Goal: Information Seeking & Learning: Learn about a topic

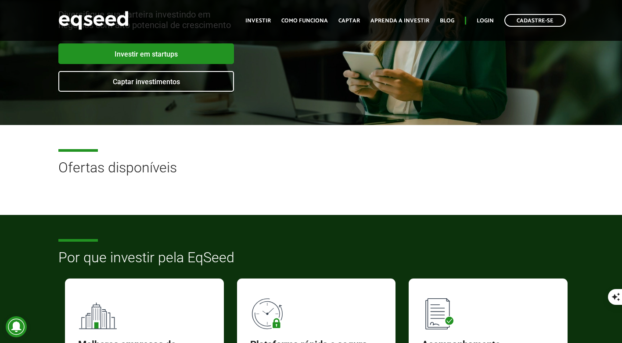
scroll to position [132, 0]
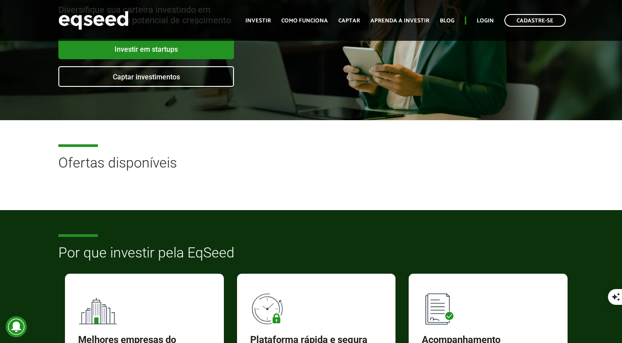
click at [133, 167] on h2 "Ofertas disponíveis" at bounding box center [311, 169] width 506 height 29
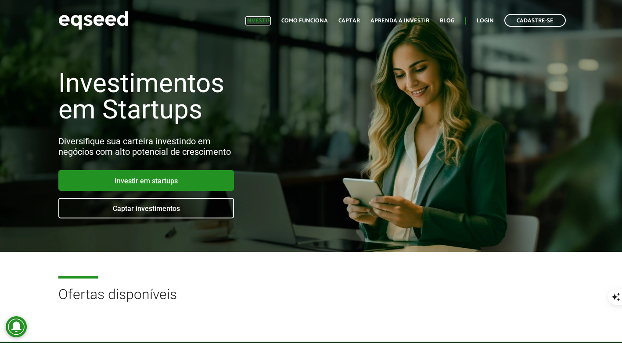
click at [270, 20] on link "Investir" at bounding box center [258, 21] width 25 height 6
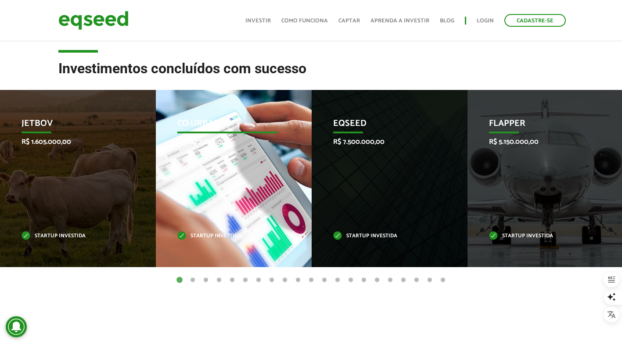
scroll to position [307, 0]
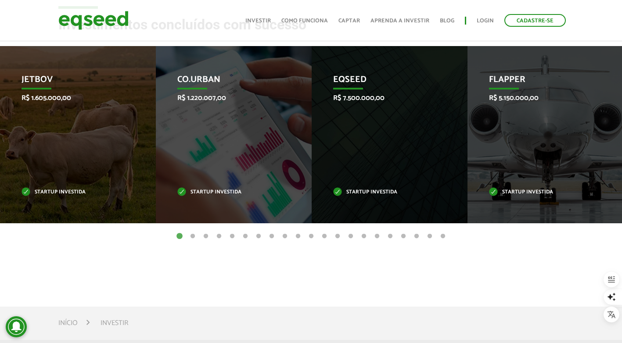
click at [193, 236] on button "2" at bounding box center [192, 236] width 9 height 9
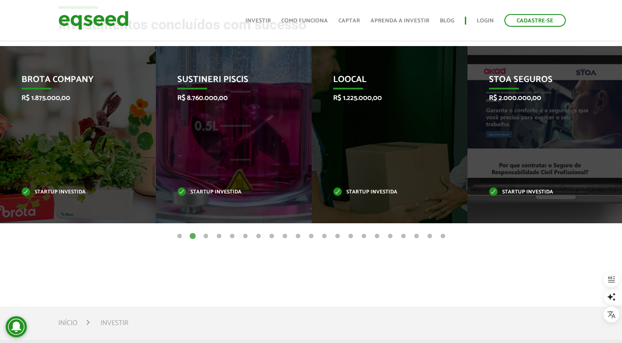
click at [204, 237] on button "3" at bounding box center [206, 236] width 9 height 9
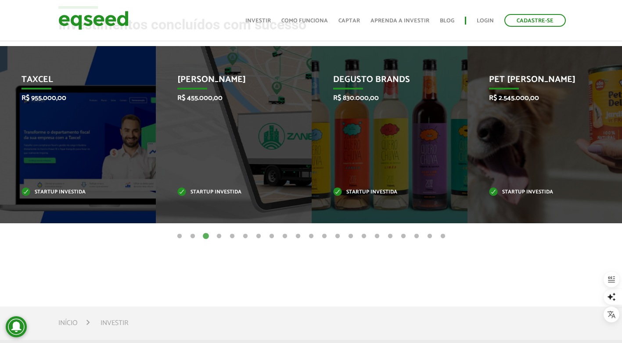
click at [217, 237] on button "4" at bounding box center [219, 236] width 9 height 9
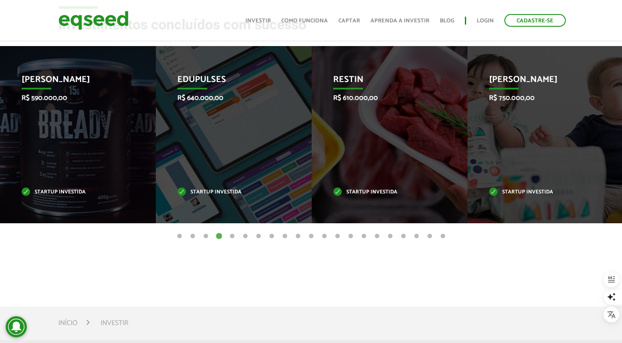
click at [234, 238] on button "5" at bounding box center [232, 236] width 9 height 9
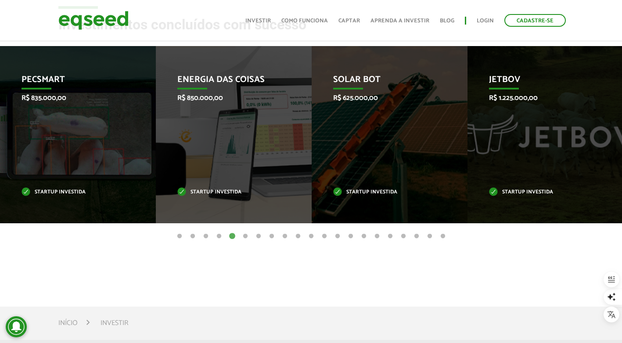
click at [243, 236] on button "6" at bounding box center [245, 236] width 9 height 9
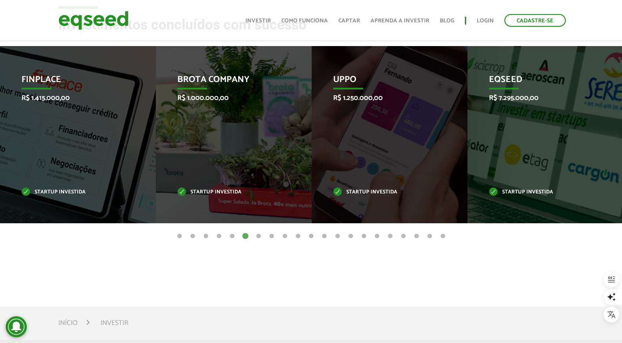
click at [259, 236] on button "7" at bounding box center [258, 236] width 9 height 9
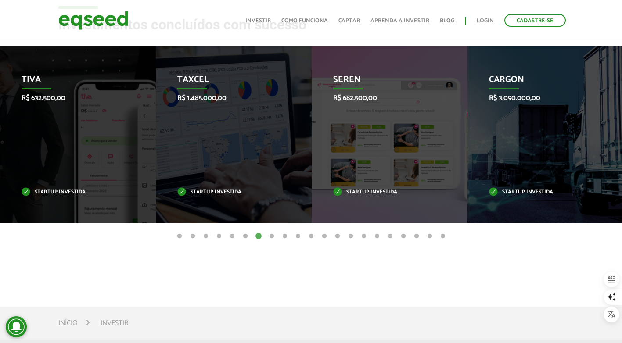
click at [272, 237] on button "8" at bounding box center [271, 236] width 9 height 9
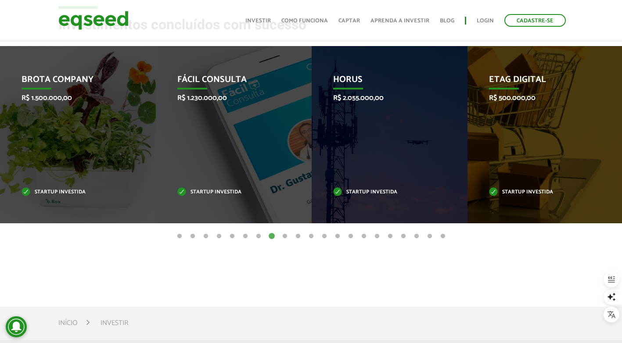
click at [285, 236] on button "9" at bounding box center [285, 236] width 9 height 9
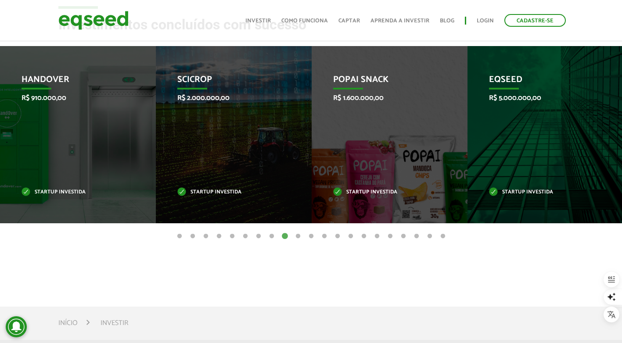
click at [297, 236] on button "10" at bounding box center [298, 236] width 9 height 9
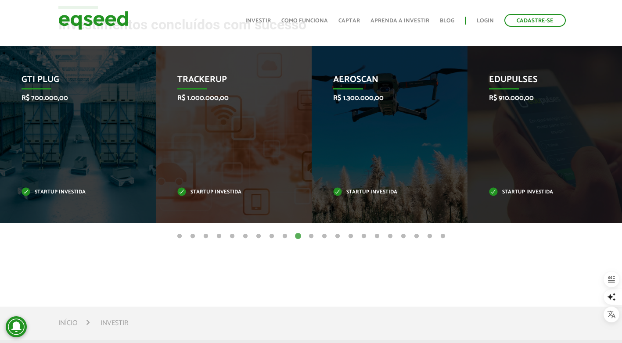
click at [316, 236] on ul "1 2 3 4 5 6 7 8 9 10 11 12 13 14 15 16 17 18 19 20 21" at bounding box center [311, 236] width 622 height 10
click at [313, 236] on button "11" at bounding box center [311, 236] width 9 height 9
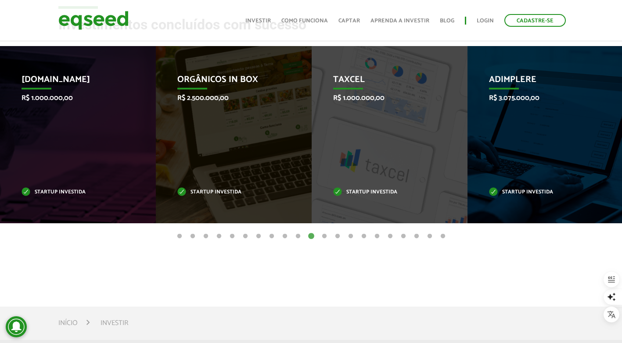
click at [323, 237] on button "12" at bounding box center [324, 236] width 9 height 9
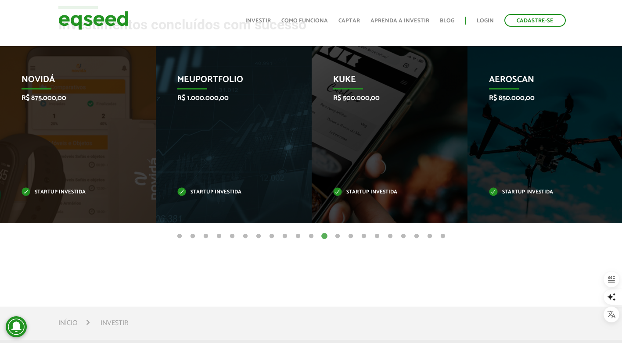
click at [339, 238] on button "13" at bounding box center [337, 236] width 9 height 9
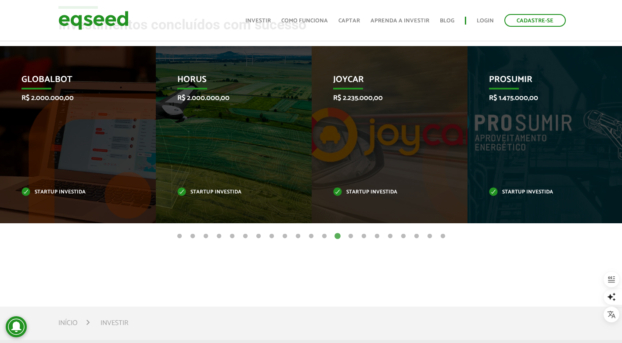
click at [350, 237] on button "14" at bounding box center [351, 236] width 9 height 9
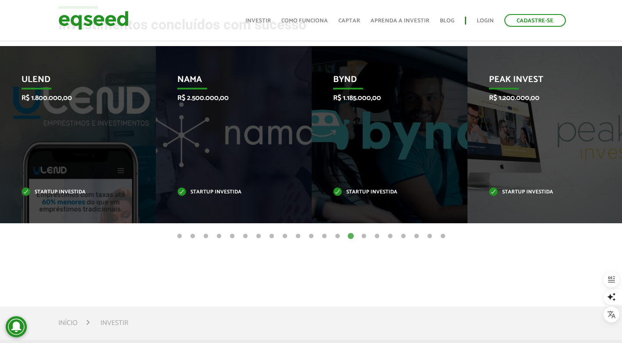
click at [361, 237] on button "15" at bounding box center [364, 236] width 9 height 9
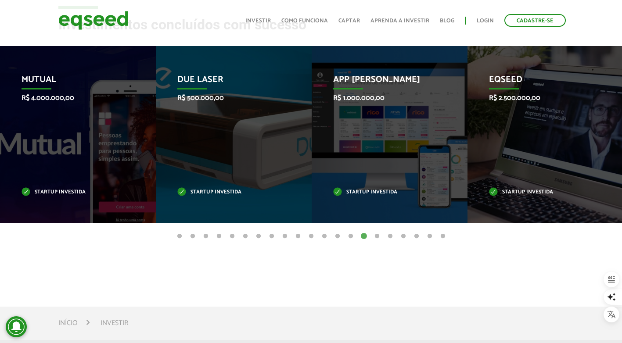
click at [379, 238] on button "16" at bounding box center [377, 236] width 9 height 9
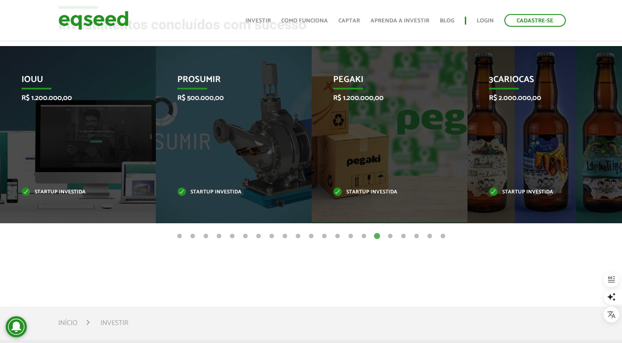
click at [391, 237] on button "17" at bounding box center [390, 236] width 9 height 9
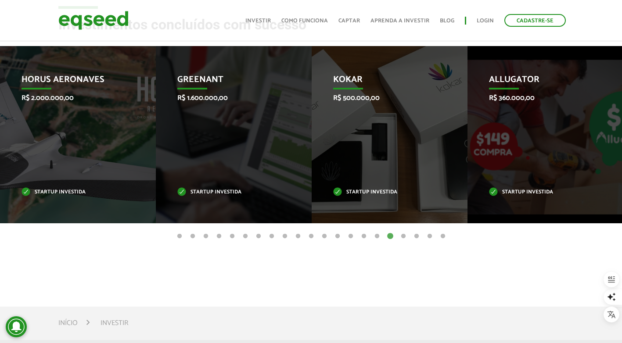
click at [402, 237] on button "18" at bounding box center [403, 236] width 9 height 9
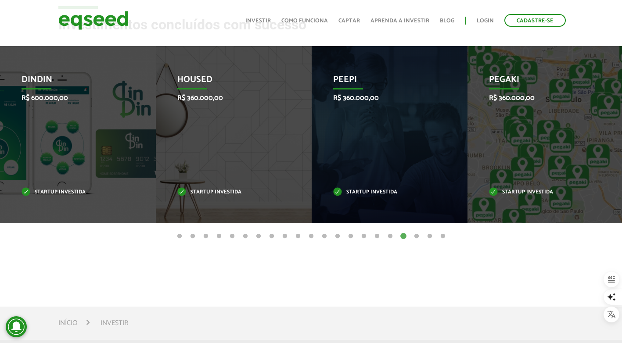
click at [414, 236] on button "19" at bounding box center [416, 236] width 9 height 9
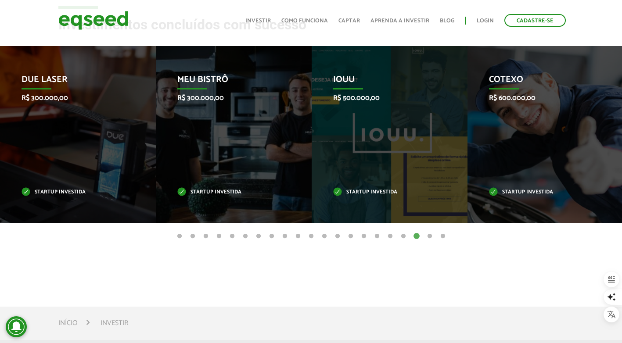
click at [430, 237] on button "20" at bounding box center [430, 236] width 9 height 9
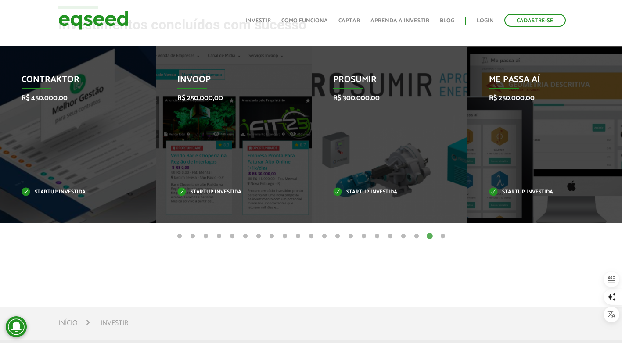
click at [415, 237] on button "19" at bounding box center [416, 236] width 9 height 9
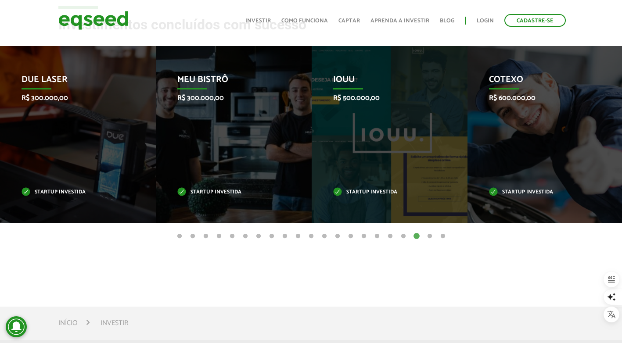
click at [428, 238] on button "20" at bounding box center [430, 236] width 9 height 9
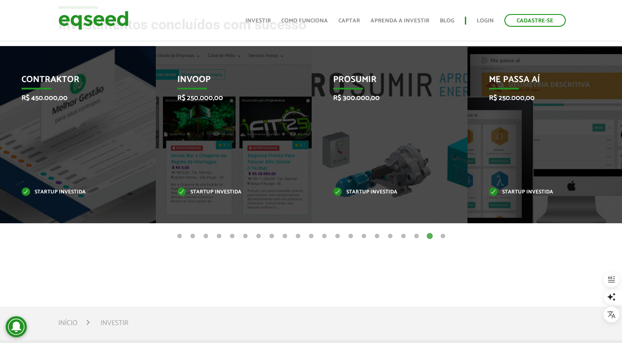
click at [443, 236] on button "21" at bounding box center [443, 236] width 9 height 9
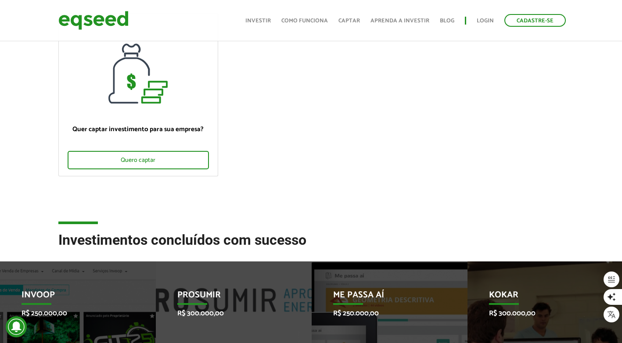
scroll to position [0, 0]
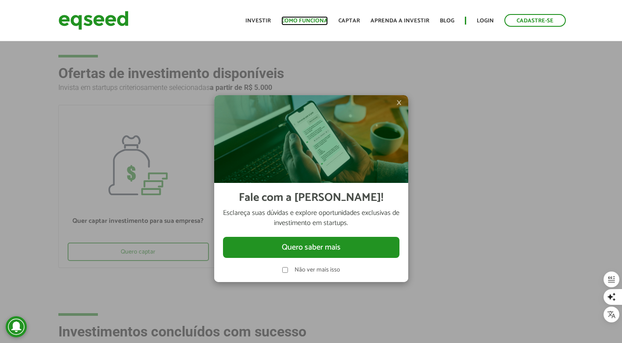
click at [307, 19] on link "Como funciona" at bounding box center [305, 21] width 47 height 6
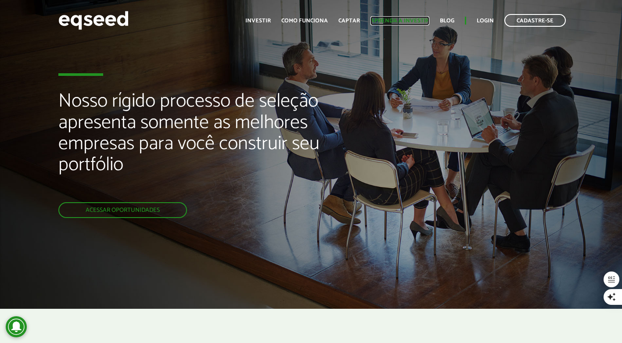
click at [412, 23] on link "Aprenda a investir" at bounding box center [400, 21] width 59 height 6
